Goal: Information Seeking & Learning: Check status

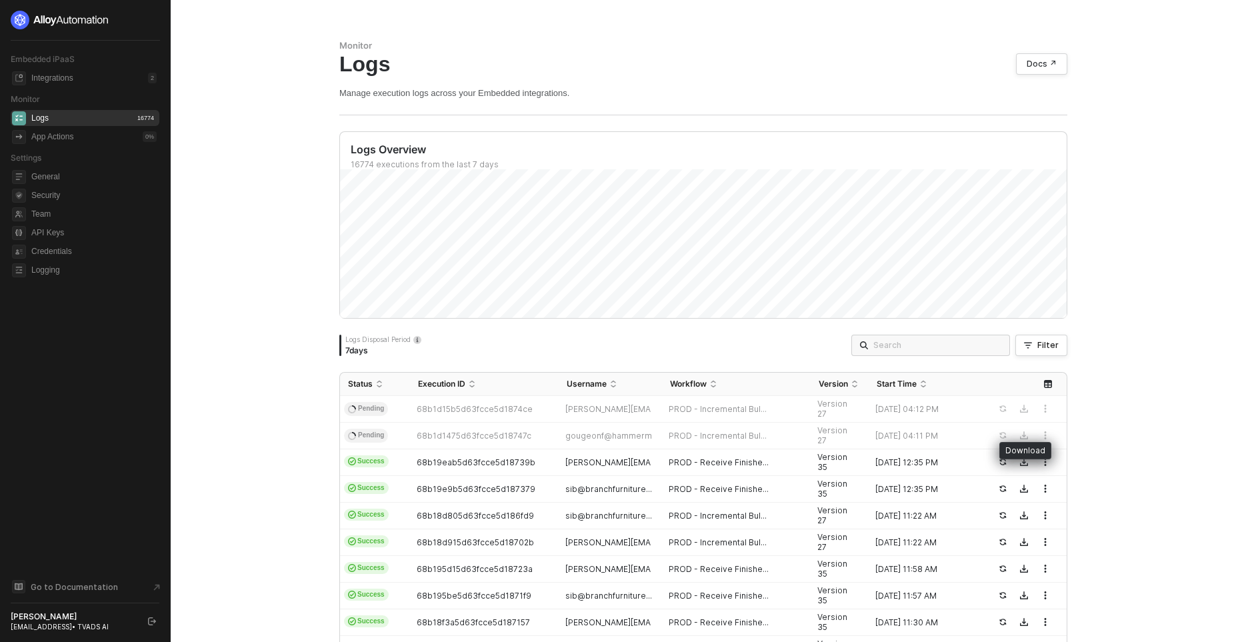
scroll to position [365, 0]
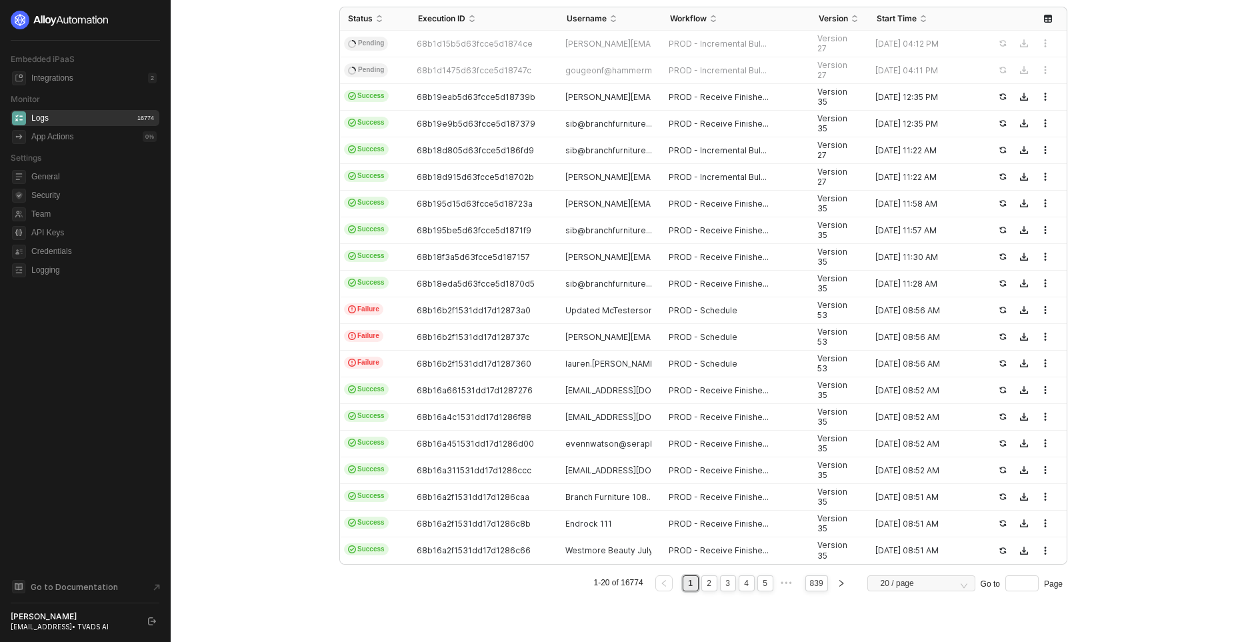
click at [1080, 411] on div "Monitor Logs Docs ↗ Manage execution logs across your Embedded integrations. Lo…" at bounding box center [703, 138] width 760 height 1007
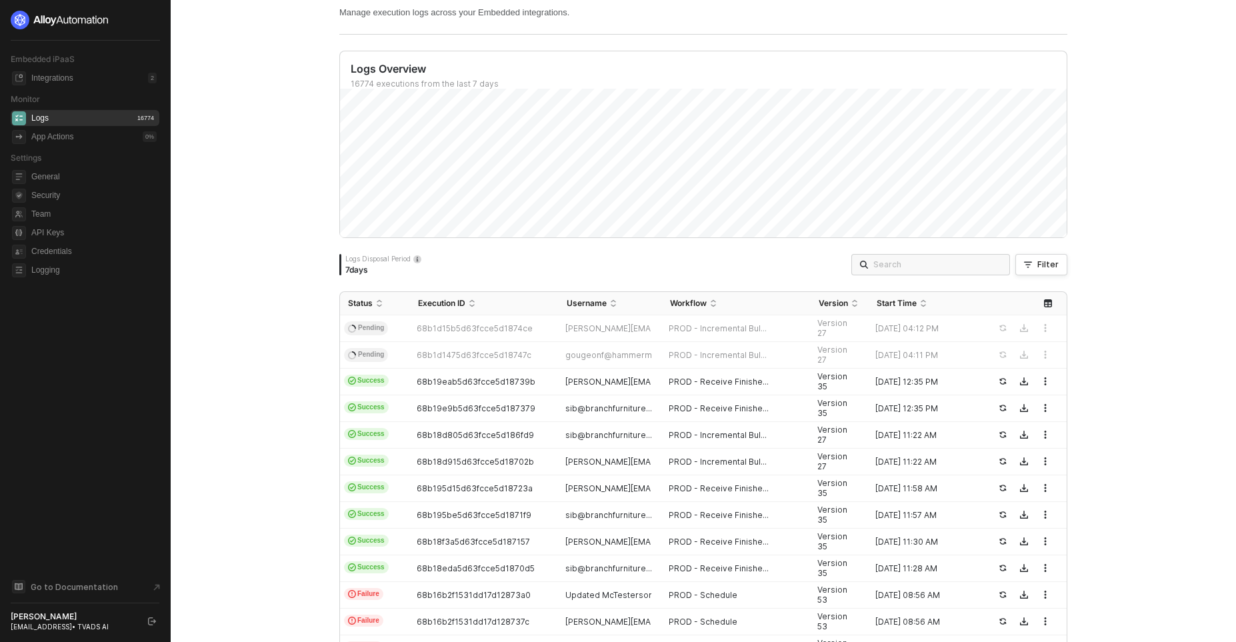
scroll to position [45, 0]
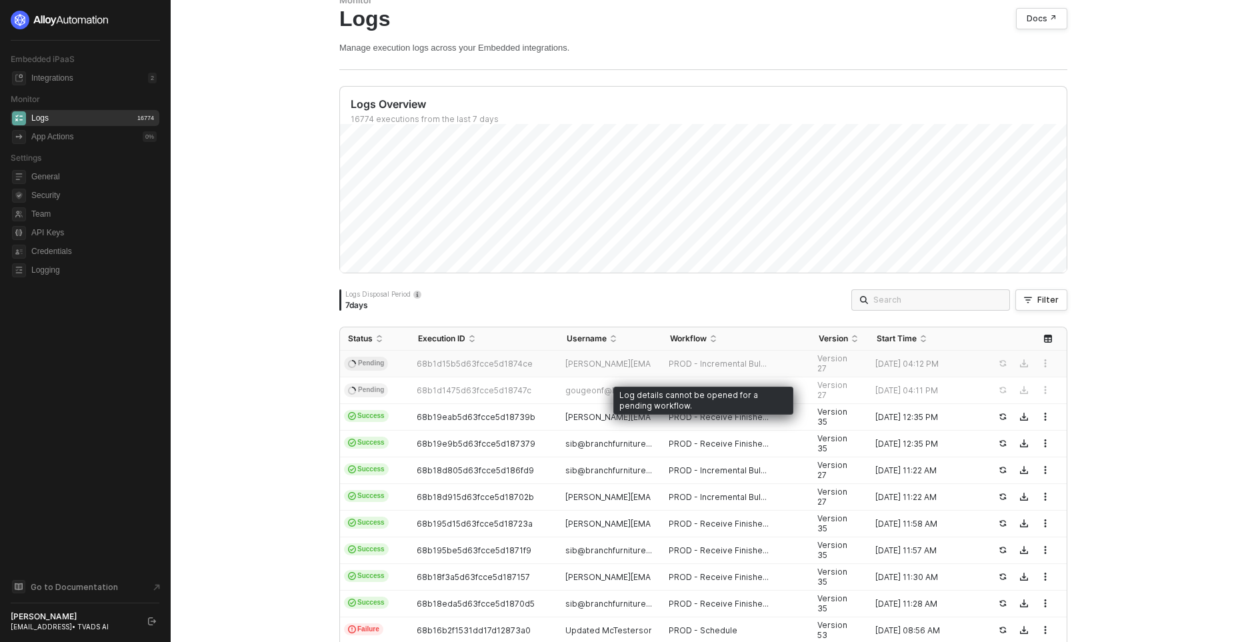
click at [650, 367] on div "[PERSON_NAME][EMAIL_ADDRESS][PERSON_NAME][DOMAIN_NAME]" at bounding box center [605, 364] width 93 height 11
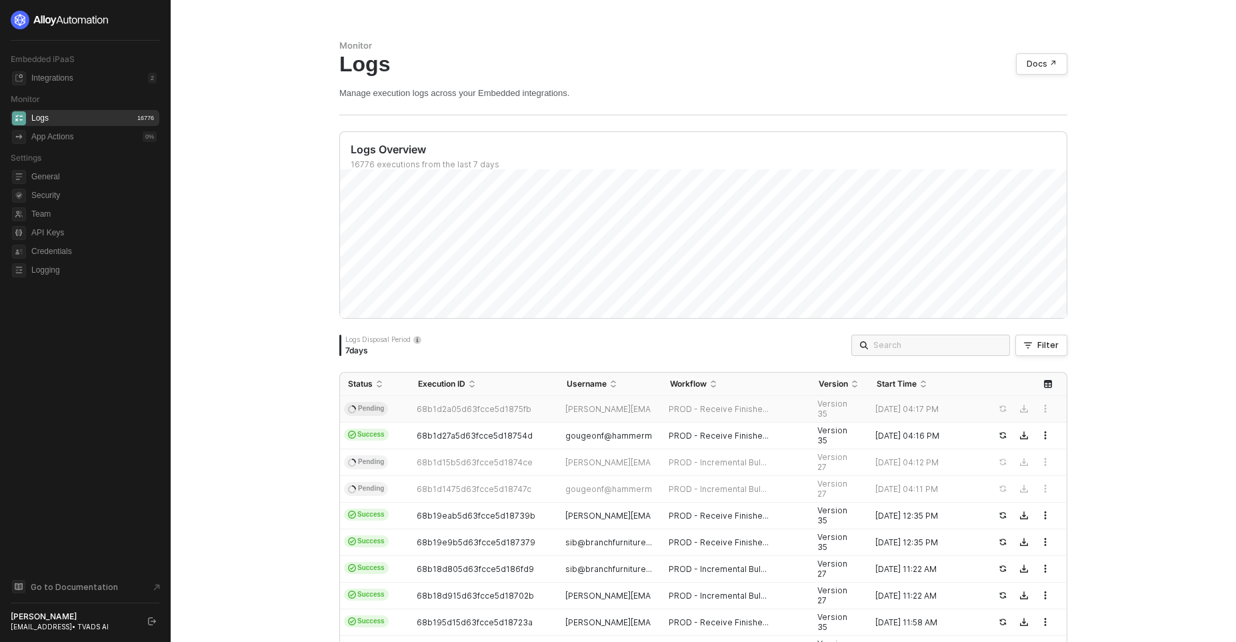
scroll to position [45, 0]
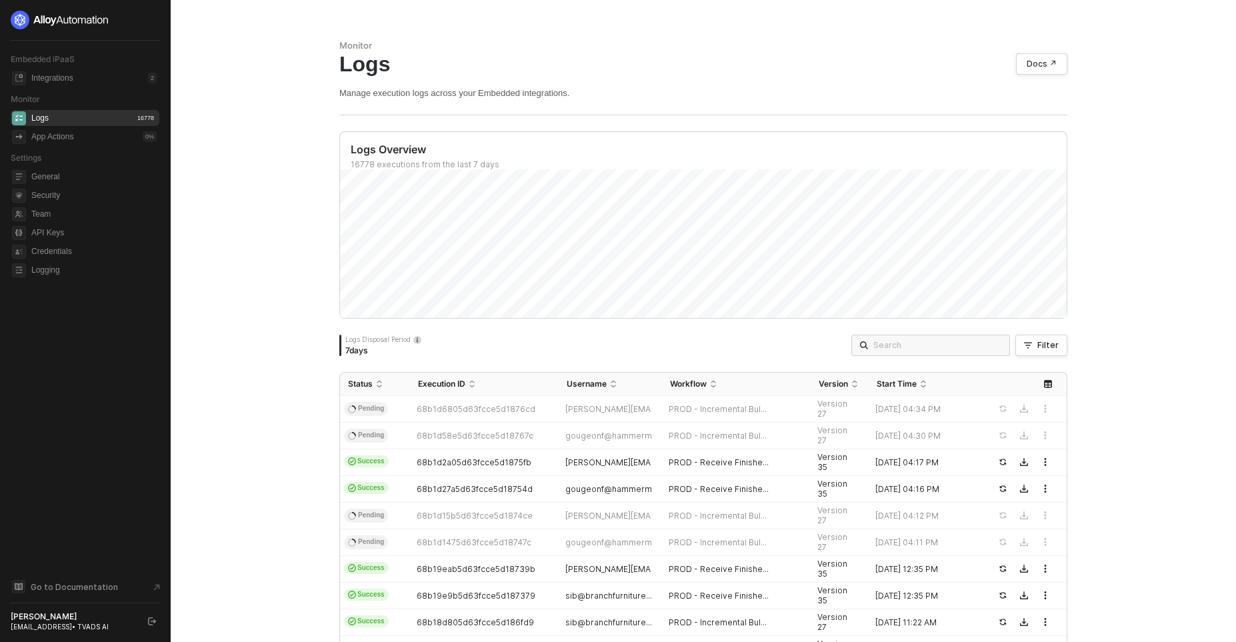
scroll to position [45, 0]
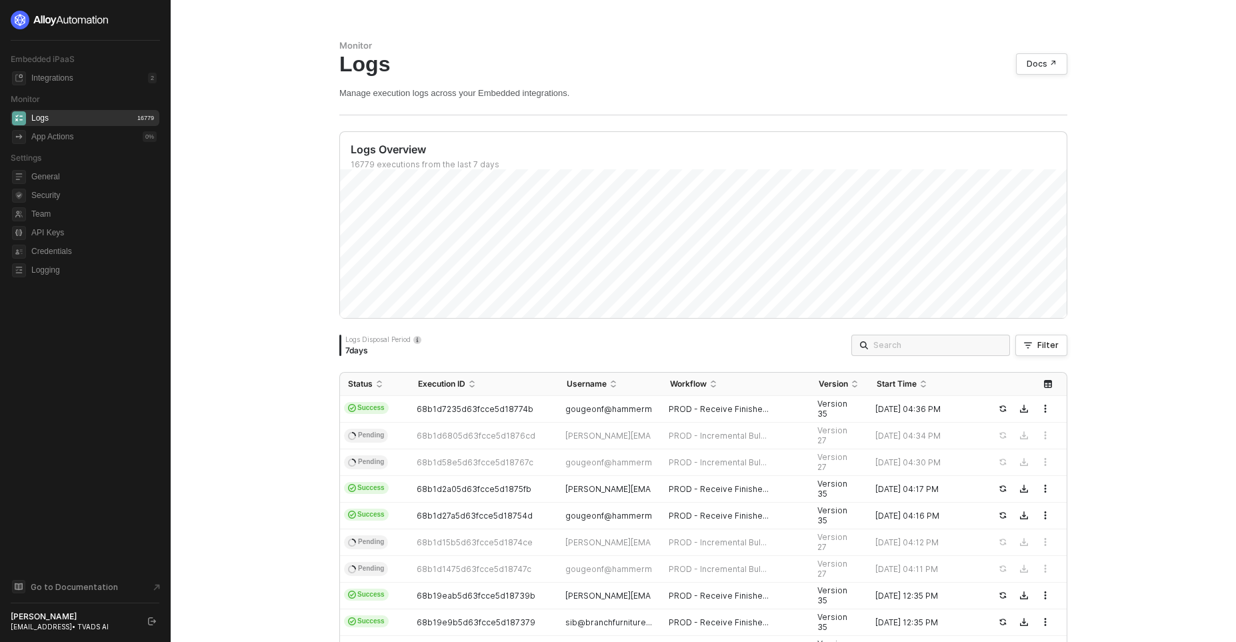
scroll to position [45, 0]
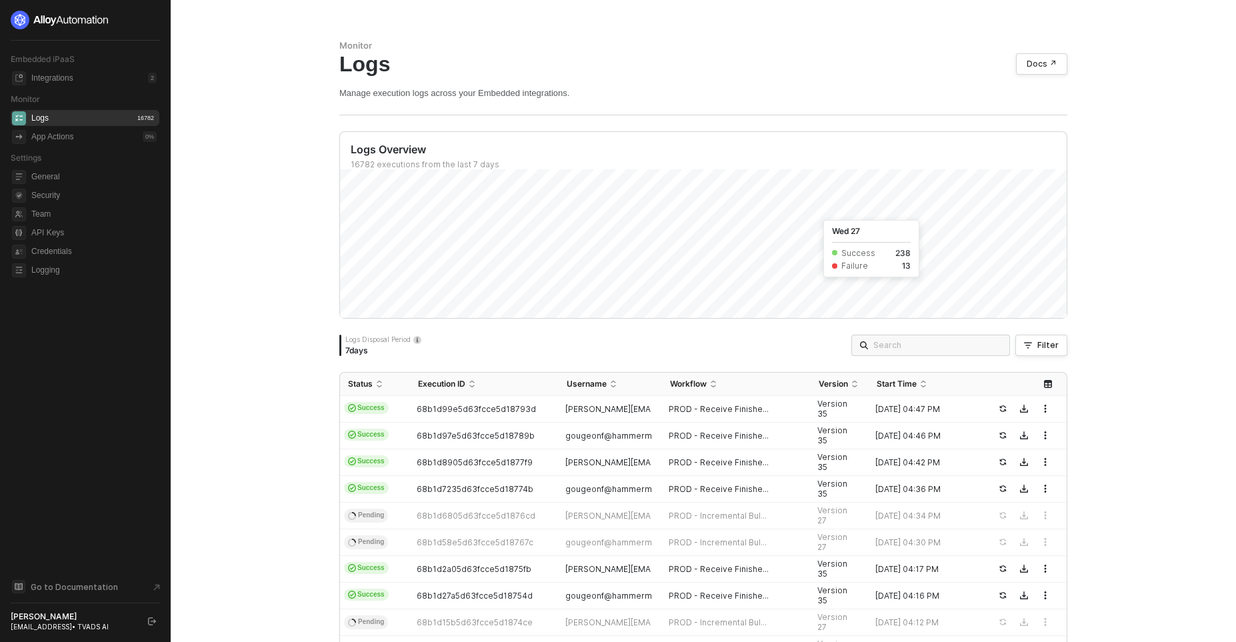
scroll to position [45, 0]
